Goal: Task Accomplishment & Management: Complete application form

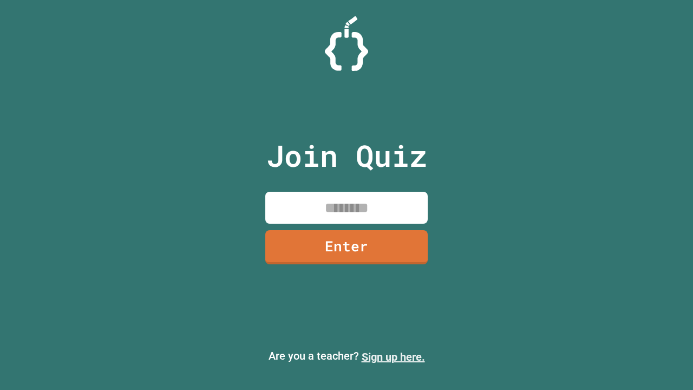
click at [393, 357] on link "Sign up here." at bounding box center [393, 356] width 63 height 13
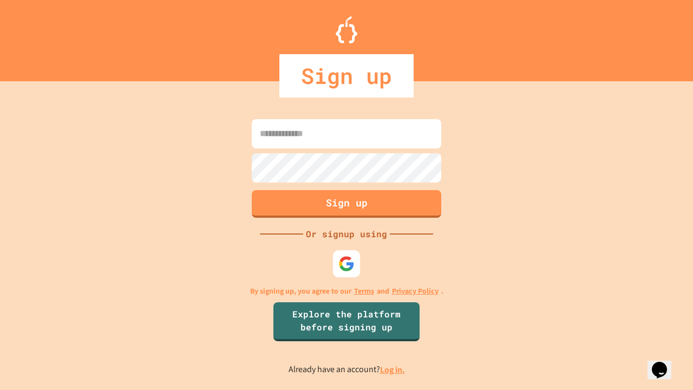
click at [393, 369] on link "Log in." at bounding box center [392, 369] width 25 height 11
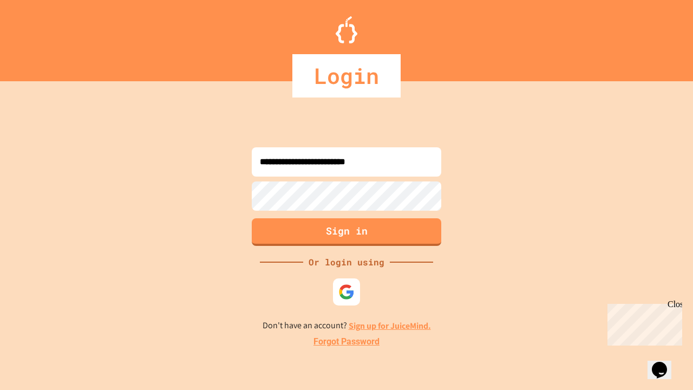
type input "**********"
